Goal: Task Accomplishment & Management: Manage account settings

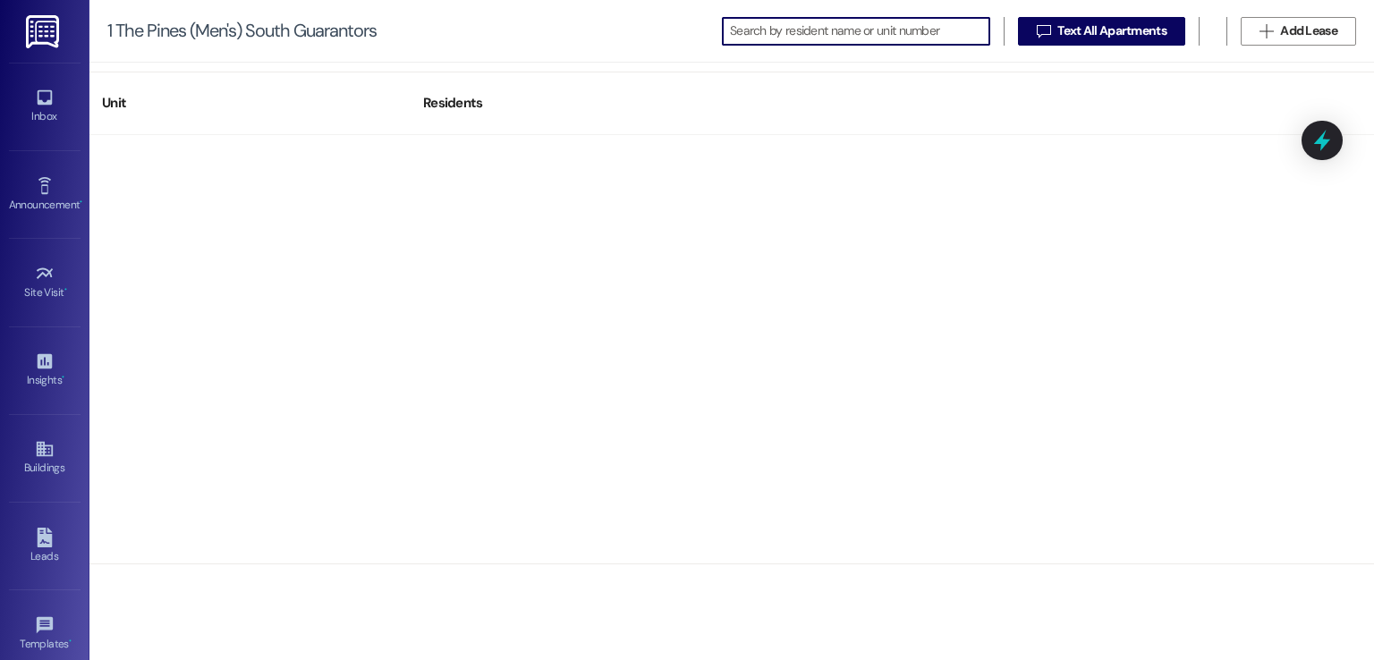
scroll to position [189, 0]
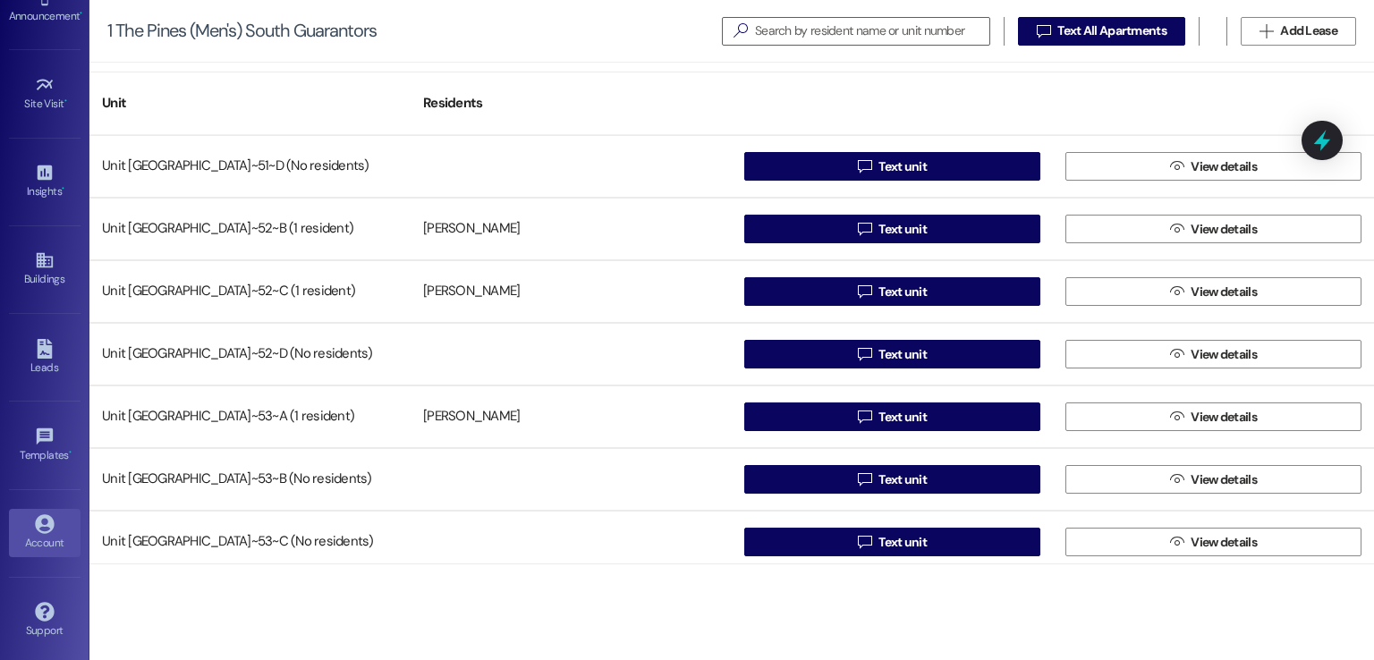
click at [32, 509] on link "Account" at bounding box center [45, 533] width 72 height 48
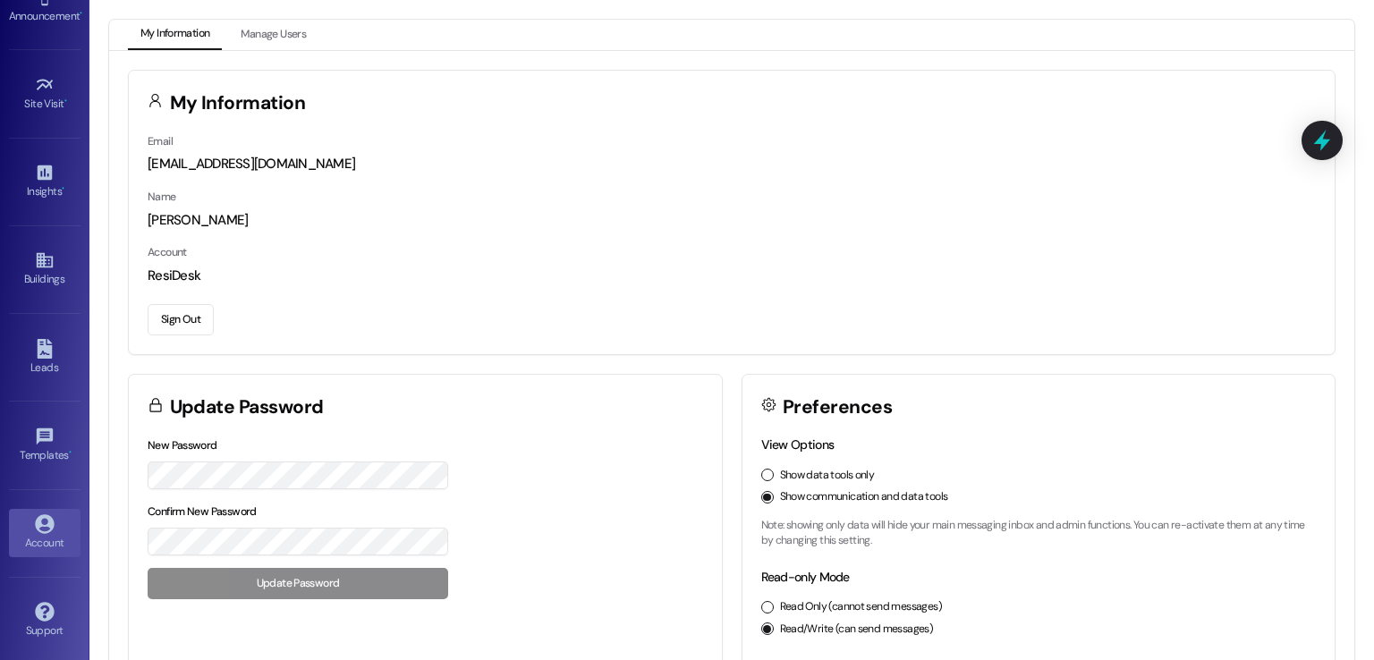
drag, startPoint x: 325, startPoint y: 215, endPoint x: 264, endPoint y: 258, distance: 74.4
click at [325, 215] on div "[PERSON_NAME]" at bounding box center [732, 220] width 1168 height 19
click at [172, 326] on button "Sign Out" at bounding box center [181, 319] width 66 height 31
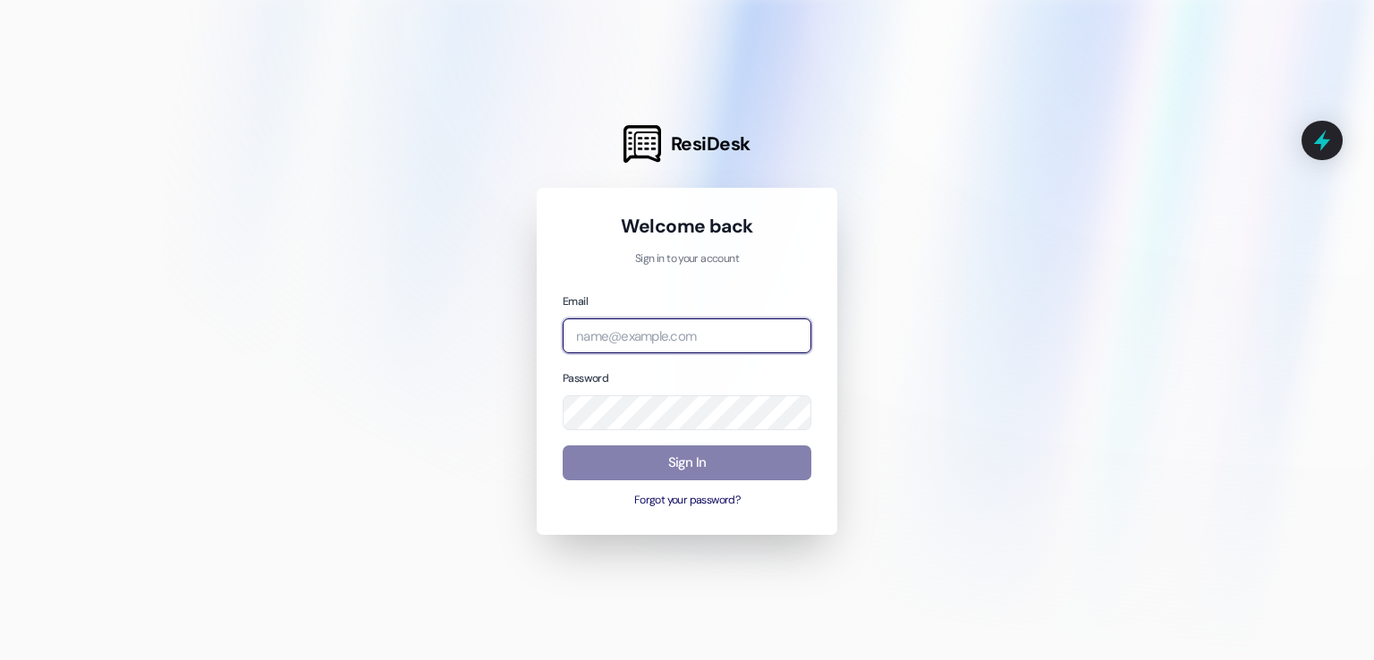
click at [697, 339] on input "email" at bounding box center [687, 335] width 249 height 35
type input "p"
type input "[EMAIL_ADDRESS][PERSON_NAME][DOMAIN_NAME]"
